Goal: Task Accomplishment & Management: Use online tool/utility

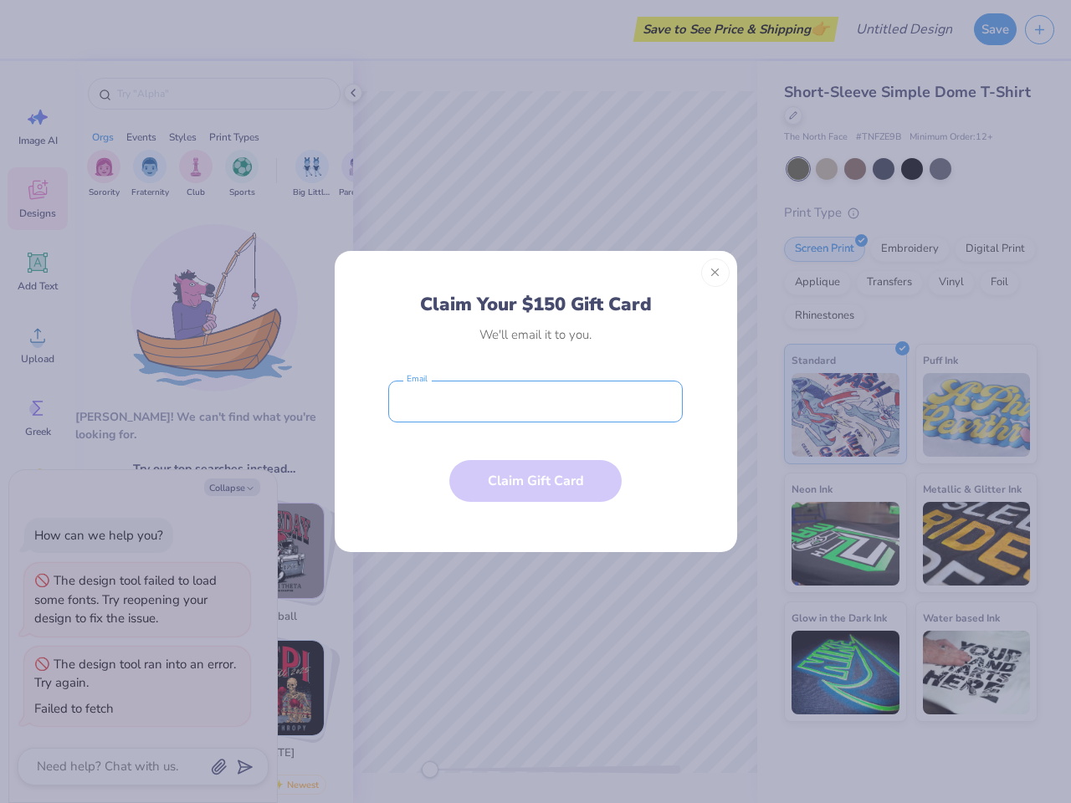
type textarea "x"
click at [535, 402] on input "email" at bounding box center [535, 402] width 294 height 42
click at [715, 273] on button "Close" at bounding box center [715, 273] width 28 height 28
